Goal: Task Accomplishment & Management: Manage account settings

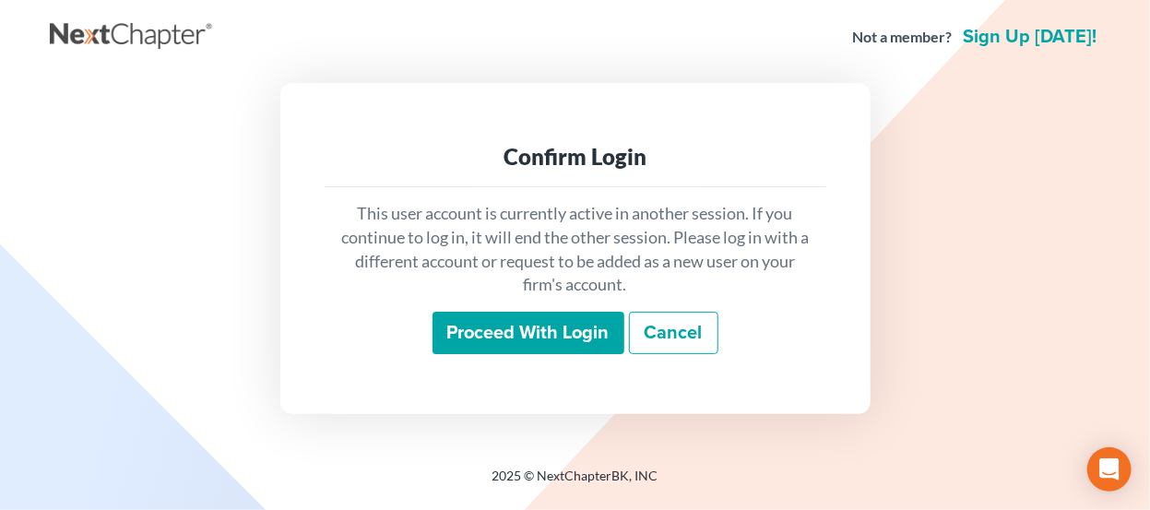
click at [479, 322] on input "Proceed with login" at bounding box center [528, 333] width 192 height 42
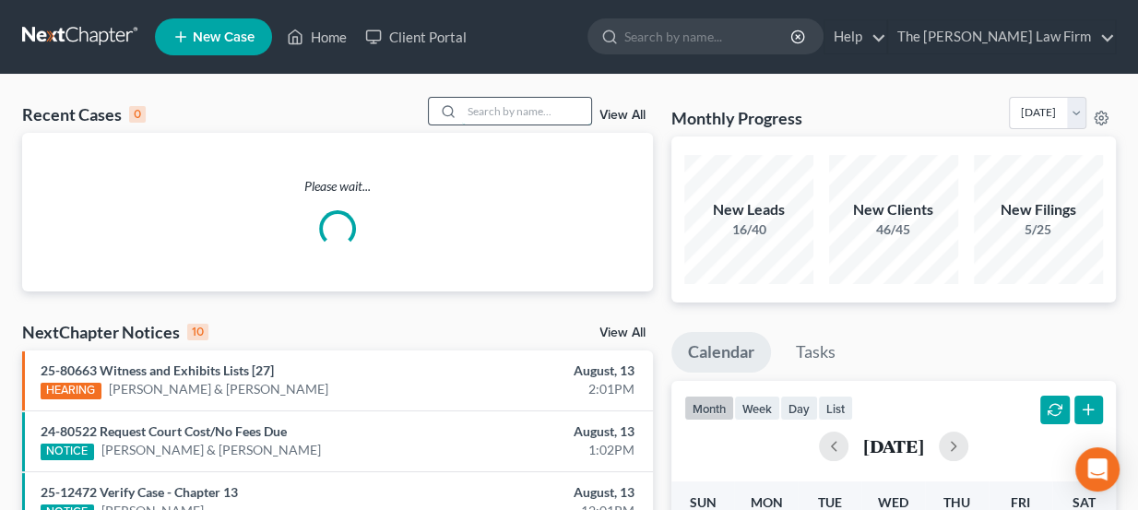
click at [512, 105] on input "search" at bounding box center [526, 111] width 129 height 27
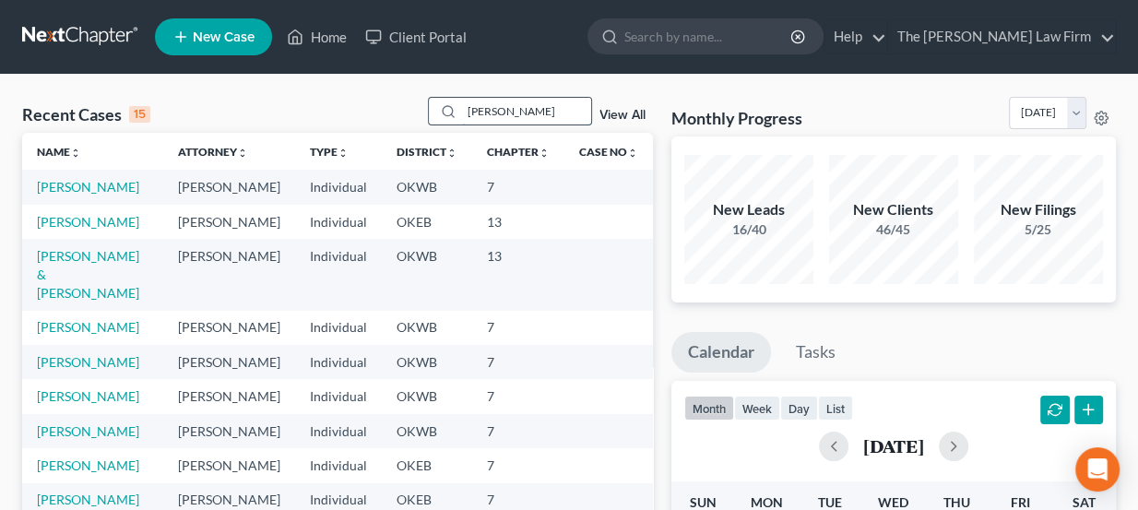
type input "[PERSON_NAME]"
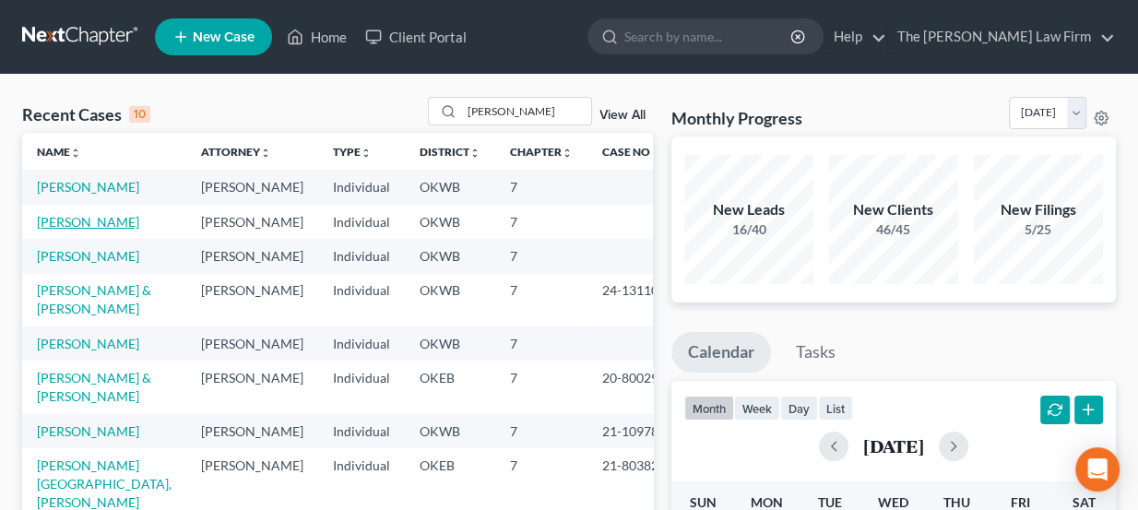
click at [105, 227] on link "[PERSON_NAME]" at bounding box center [88, 222] width 102 height 16
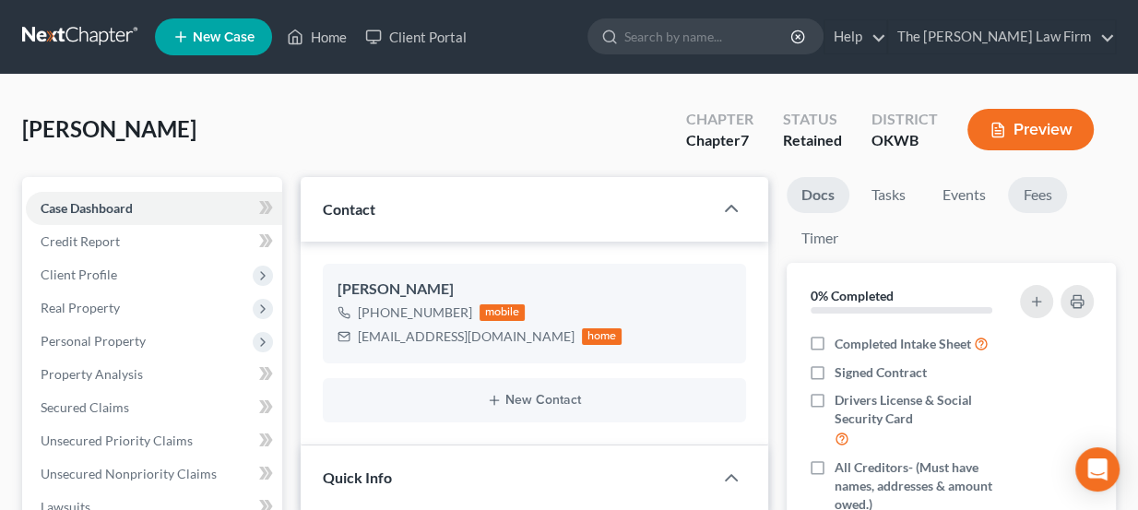
click at [1036, 195] on link "Fees" at bounding box center [1037, 195] width 59 height 36
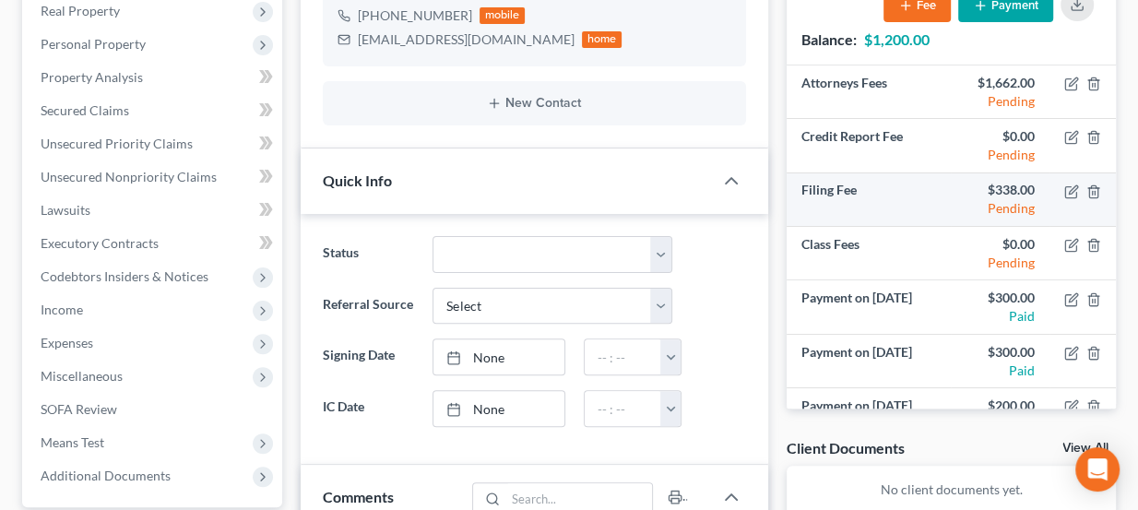
scroll to position [83, 0]
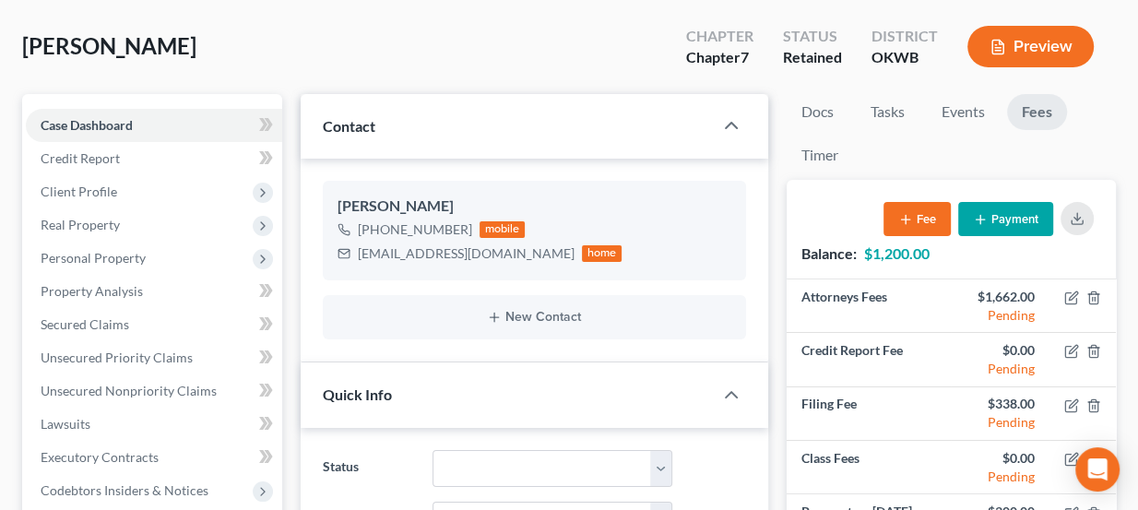
click at [1019, 217] on button "Payment" at bounding box center [1005, 219] width 95 height 34
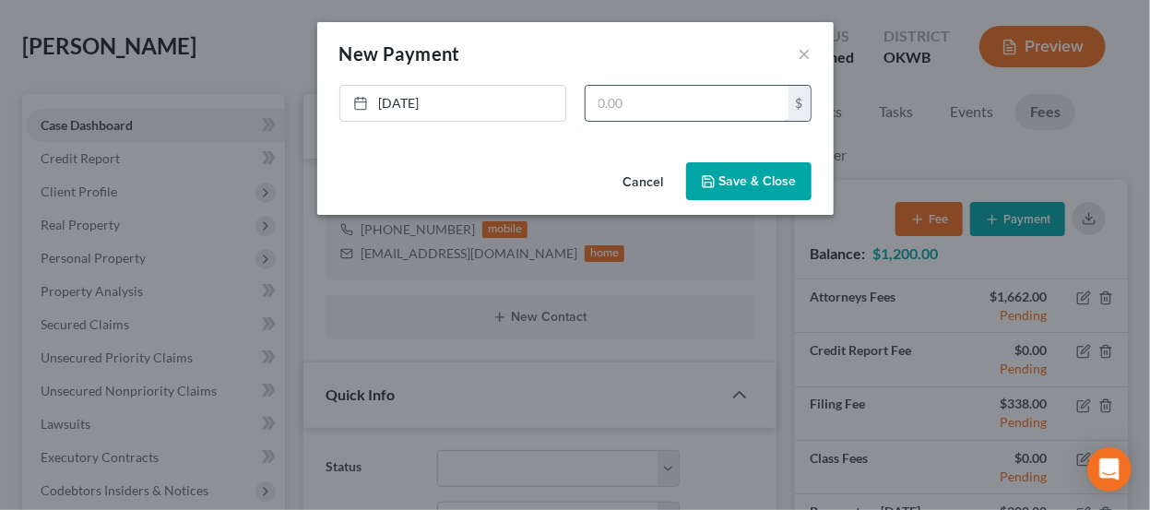
click at [720, 101] on input "text" at bounding box center [686, 103] width 203 height 35
type input "300"
click at [744, 184] on button "Save & Close" at bounding box center [748, 181] width 125 height 39
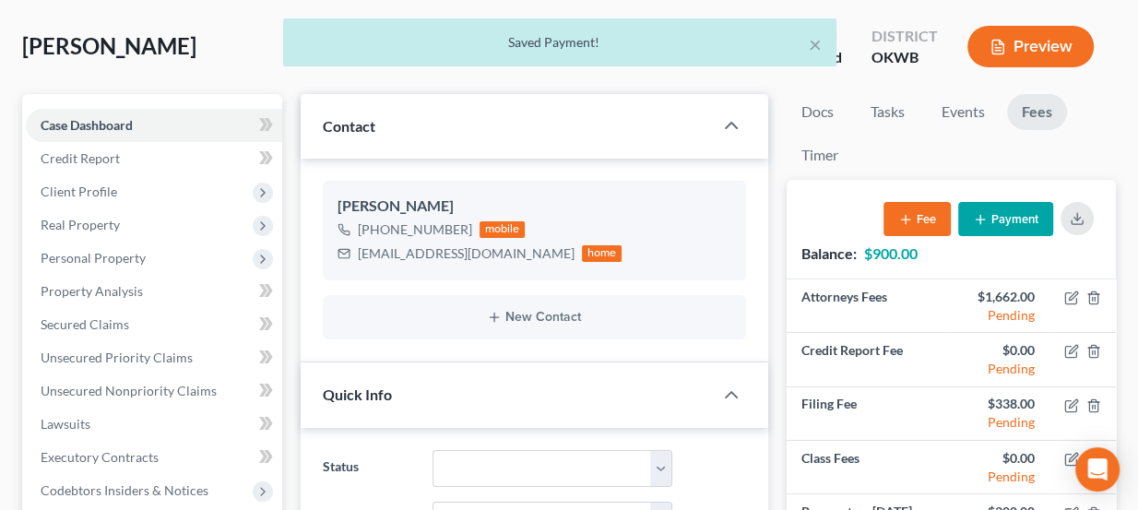
click at [110, 29] on div "× Saved Payment!" at bounding box center [560, 46] width 1138 height 57
click at [109, 31] on div "× Saved Payment!" at bounding box center [560, 46] width 1138 height 57
click at [112, 41] on div "× Saved Payment!" at bounding box center [560, 46] width 1138 height 57
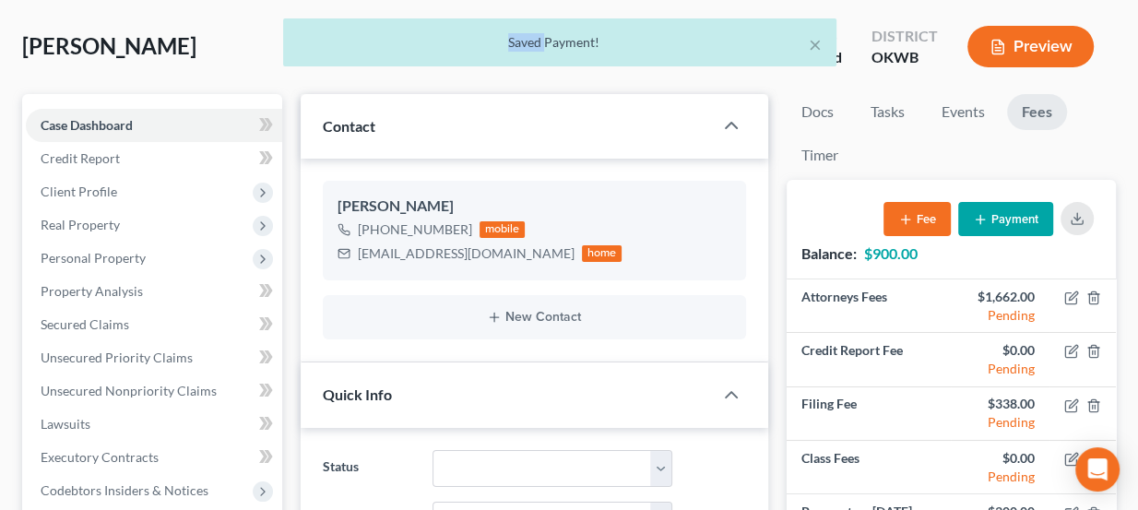
click at [112, 41] on div "× Saved Payment!" at bounding box center [560, 46] width 1138 height 57
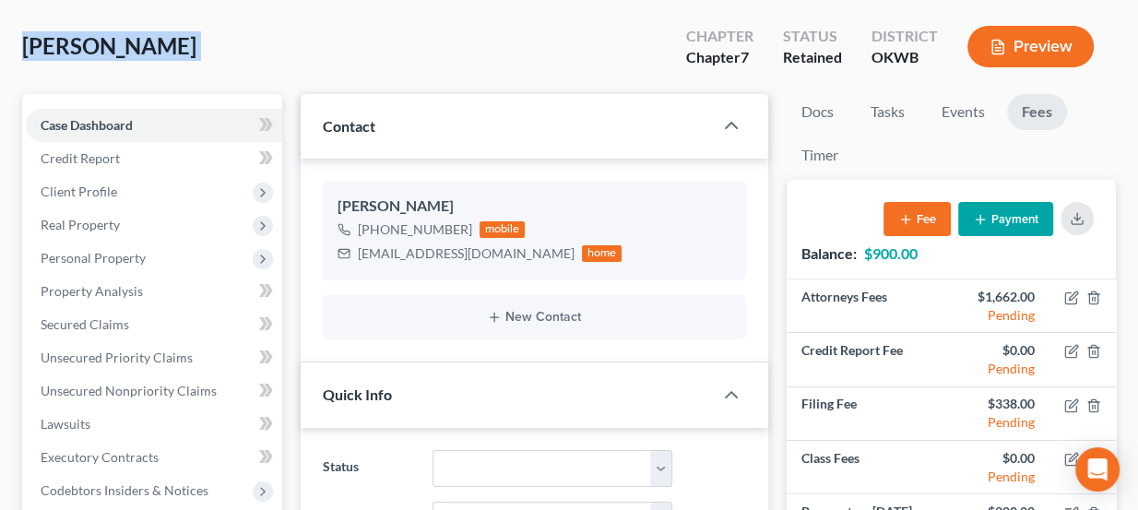
click at [112, 41] on span "[PERSON_NAME]" at bounding box center [109, 45] width 174 height 27
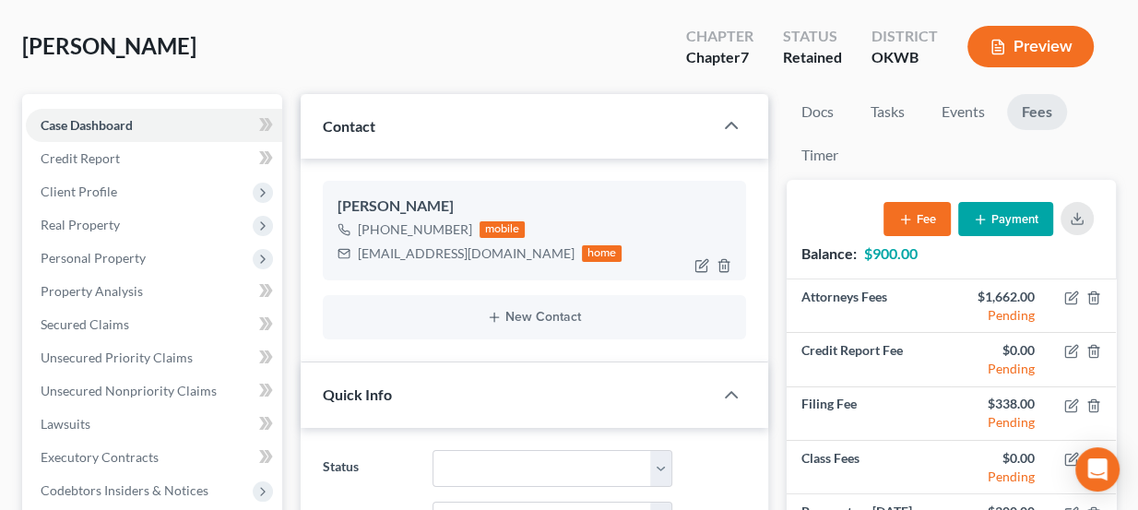
click at [423, 248] on div "[EMAIL_ADDRESS][DOMAIN_NAME]" at bounding box center [466, 253] width 217 height 18
copy div "[EMAIL_ADDRESS][DOMAIN_NAME]"
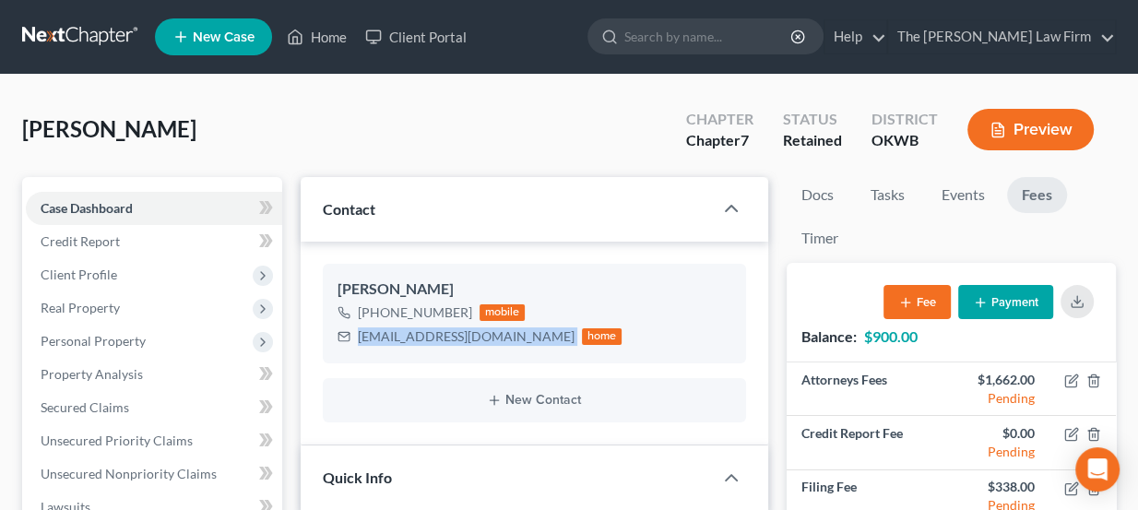
scroll to position [0, 0]
